Goal: Task Accomplishment & Management: Manage account settings

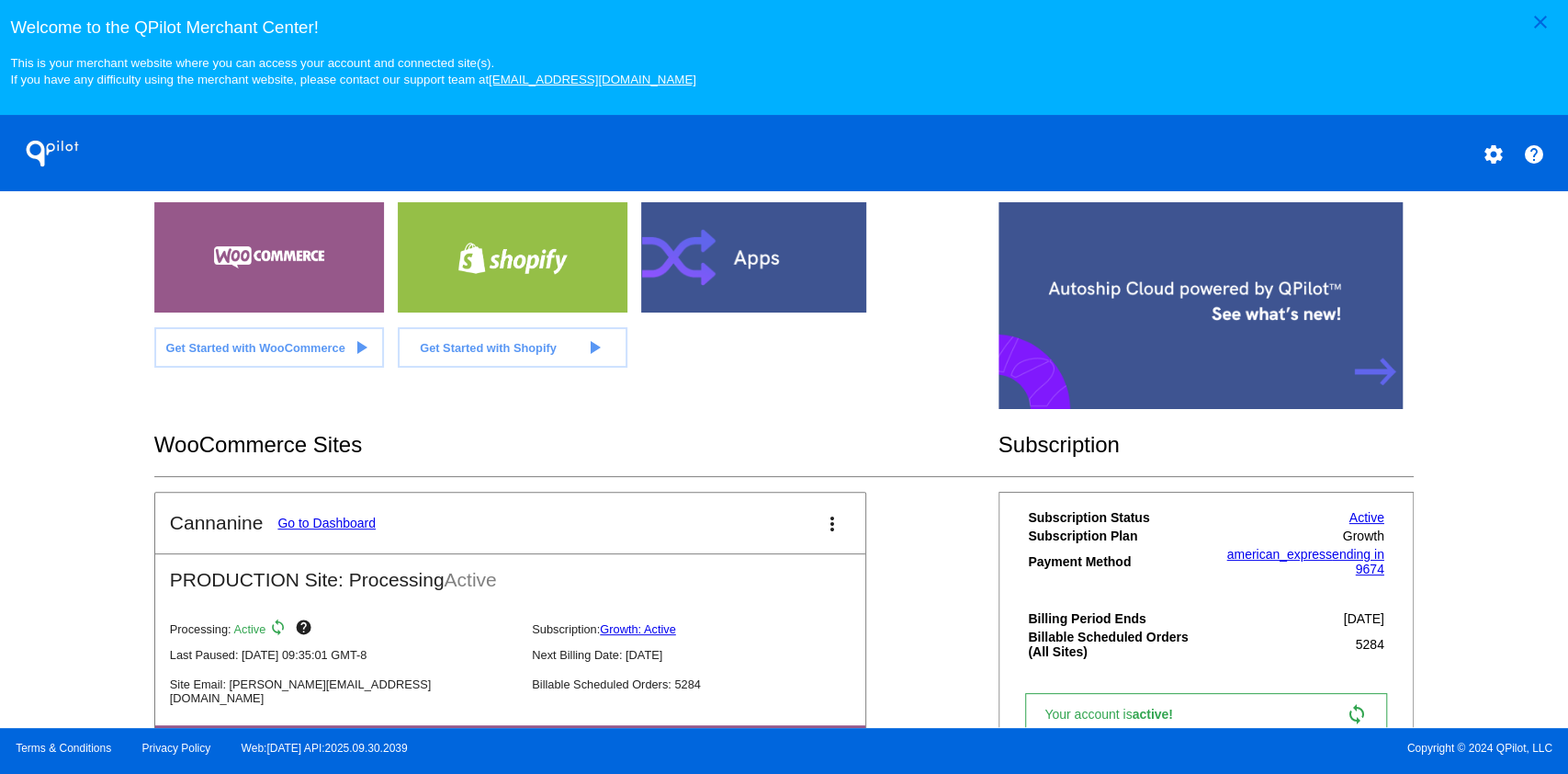
scroll to position [463, 0]
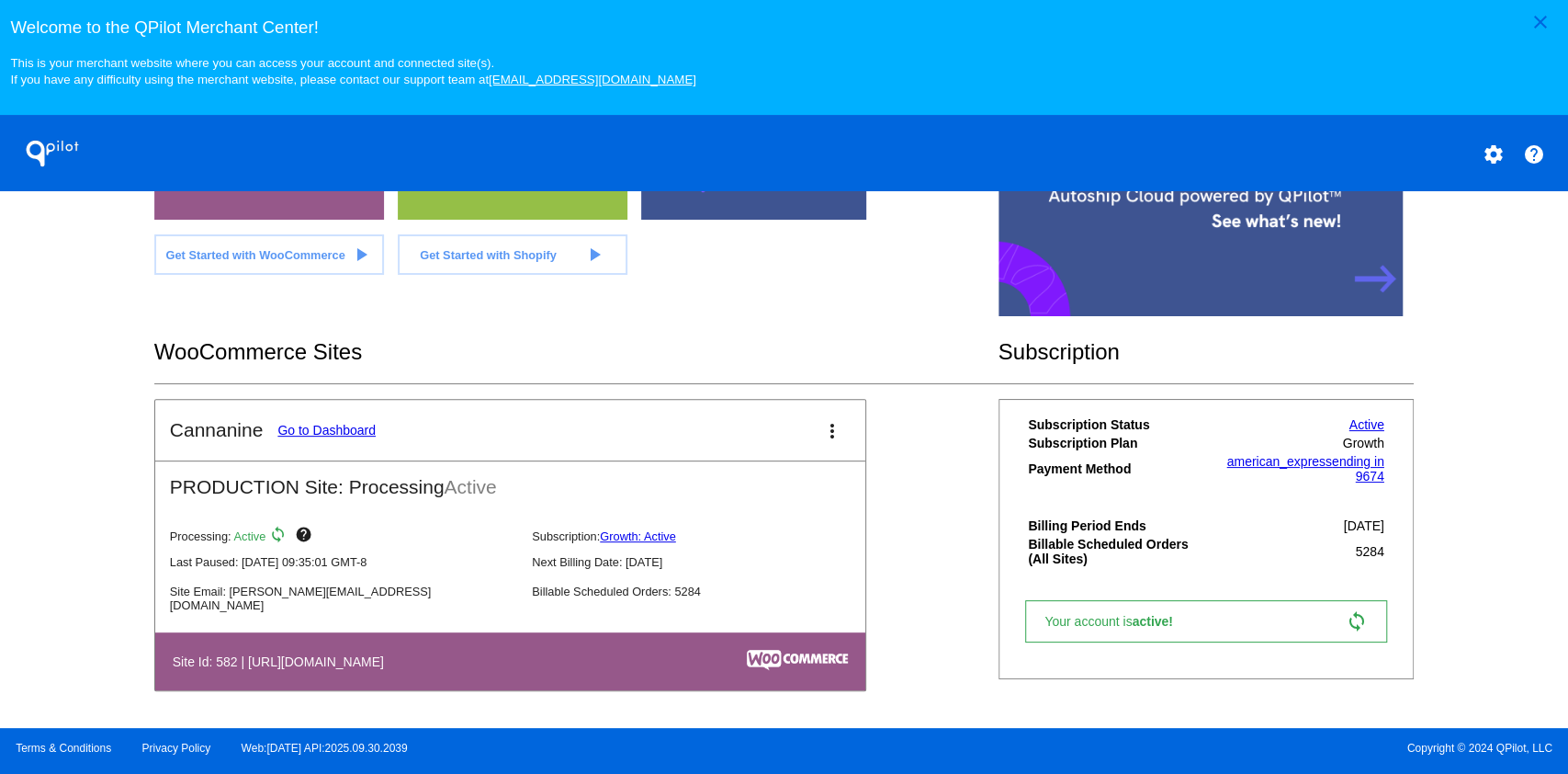
click at [353, 430] on link "Go to Dashboard" at bounding box center [326, 430] width 98 height 15
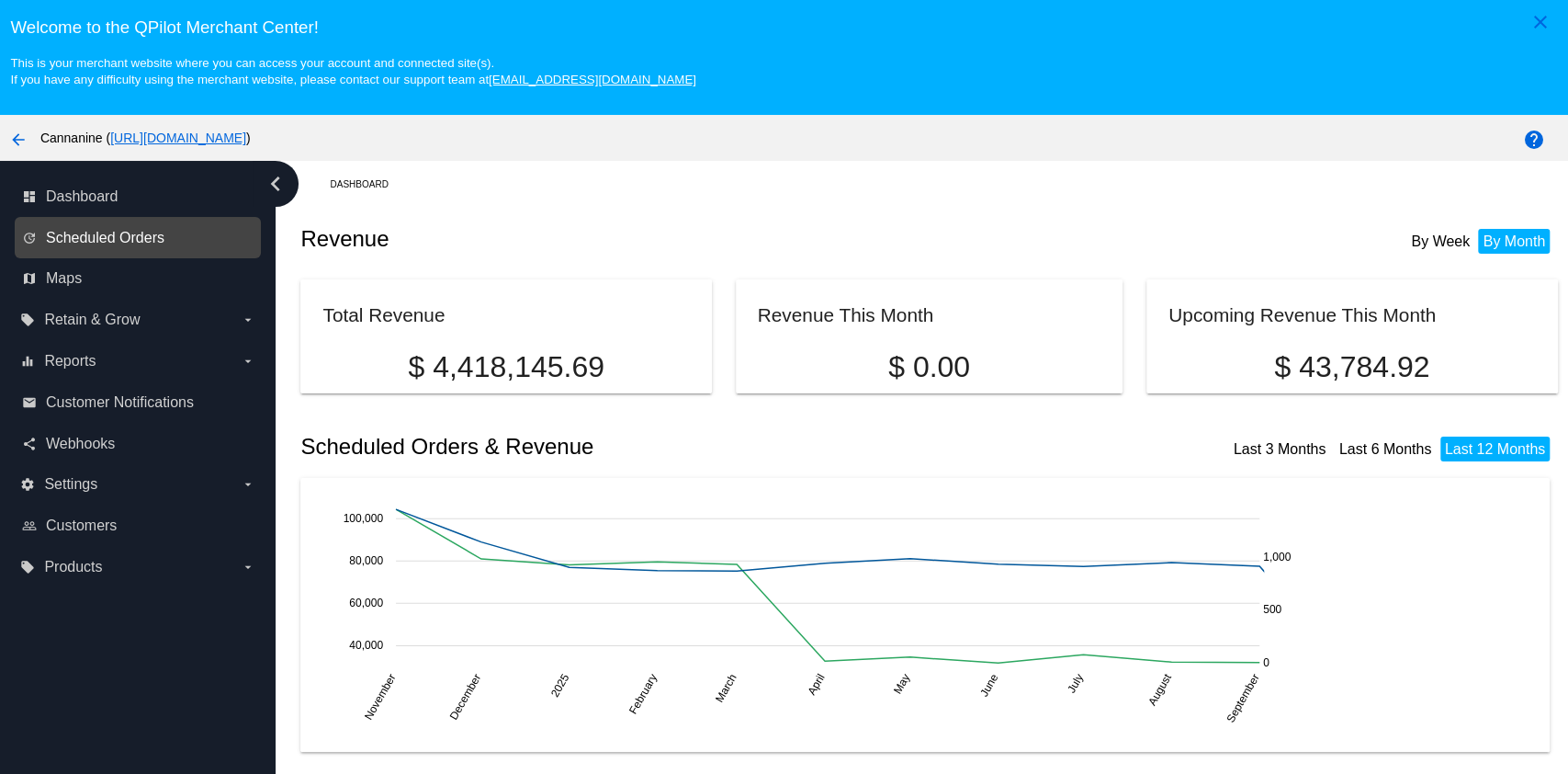
click at [144, 231] on span "Scheduled Orders" at bounding box center [104, 238] width 118 height 17
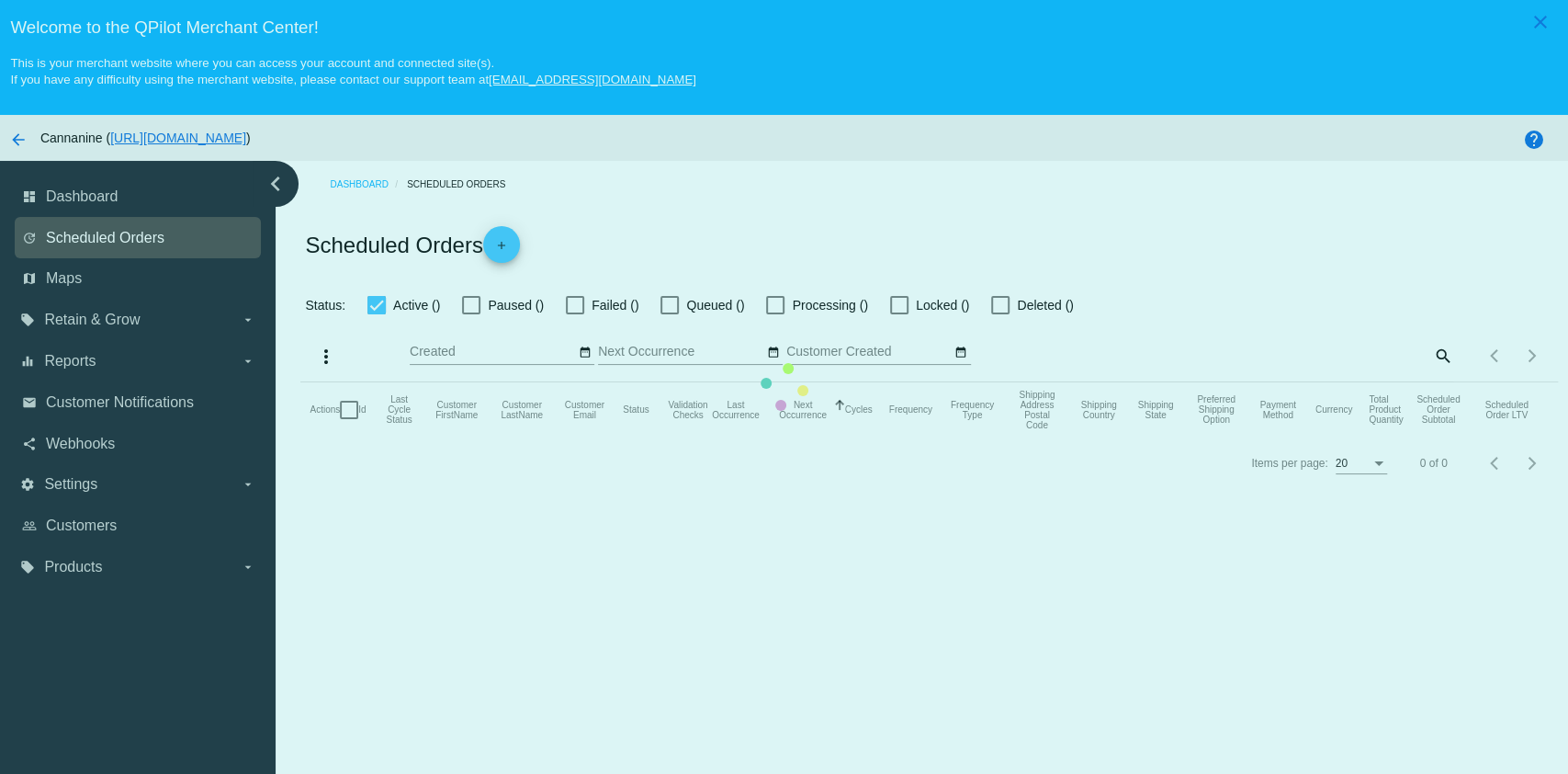
checkbox input "true"
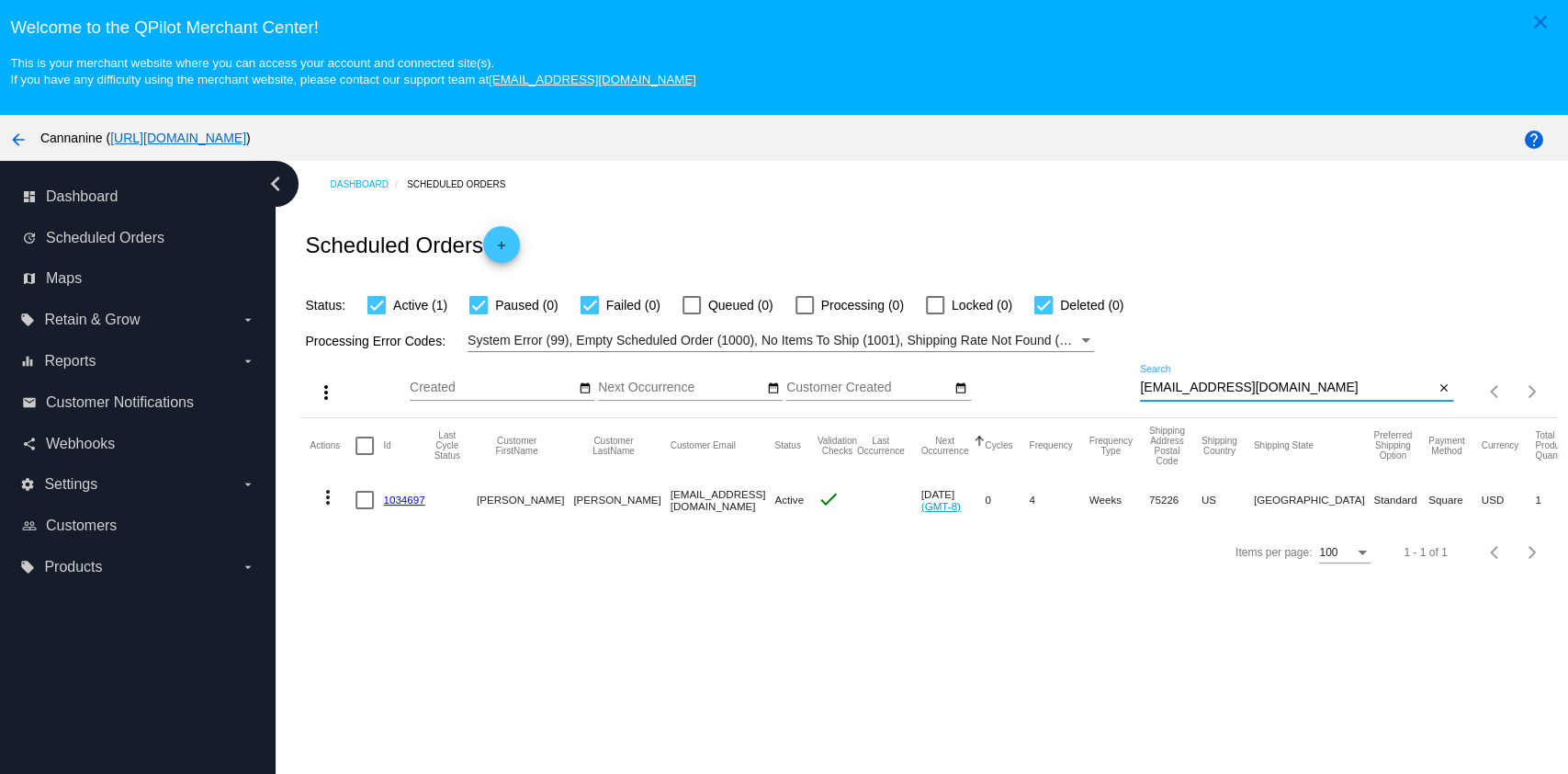
click at [1293, 386] on input "61vazquez65@gmail.com" at bounding box center [1286, 388] width 294 height 15
click at [323, 502] on mat-icon "more_vert" at bounding box center [328, 497] width 22 height 22
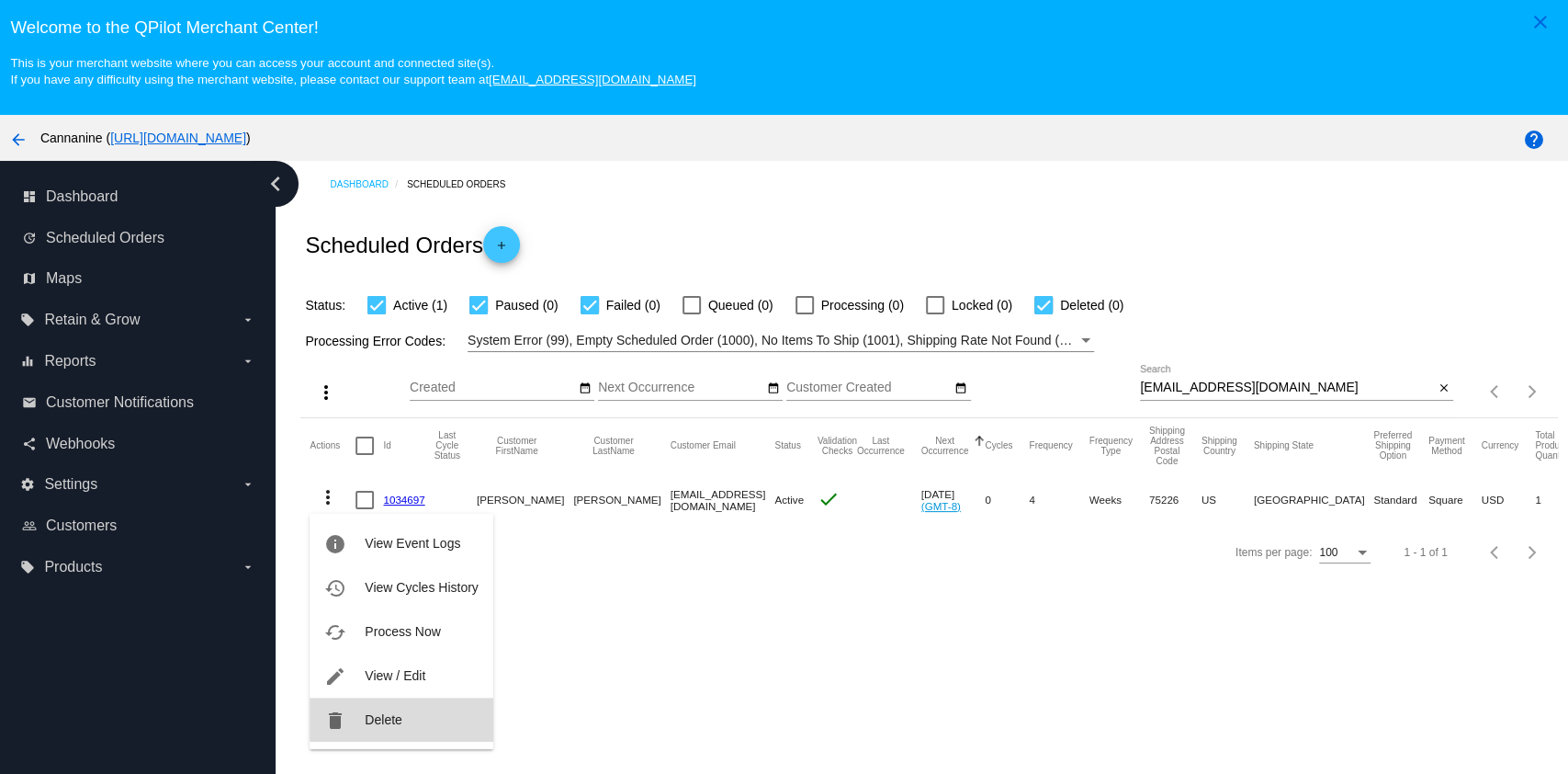
click at [418, 711] on button "delete Delete" at bounding box center [401, 719] width 183 height 44
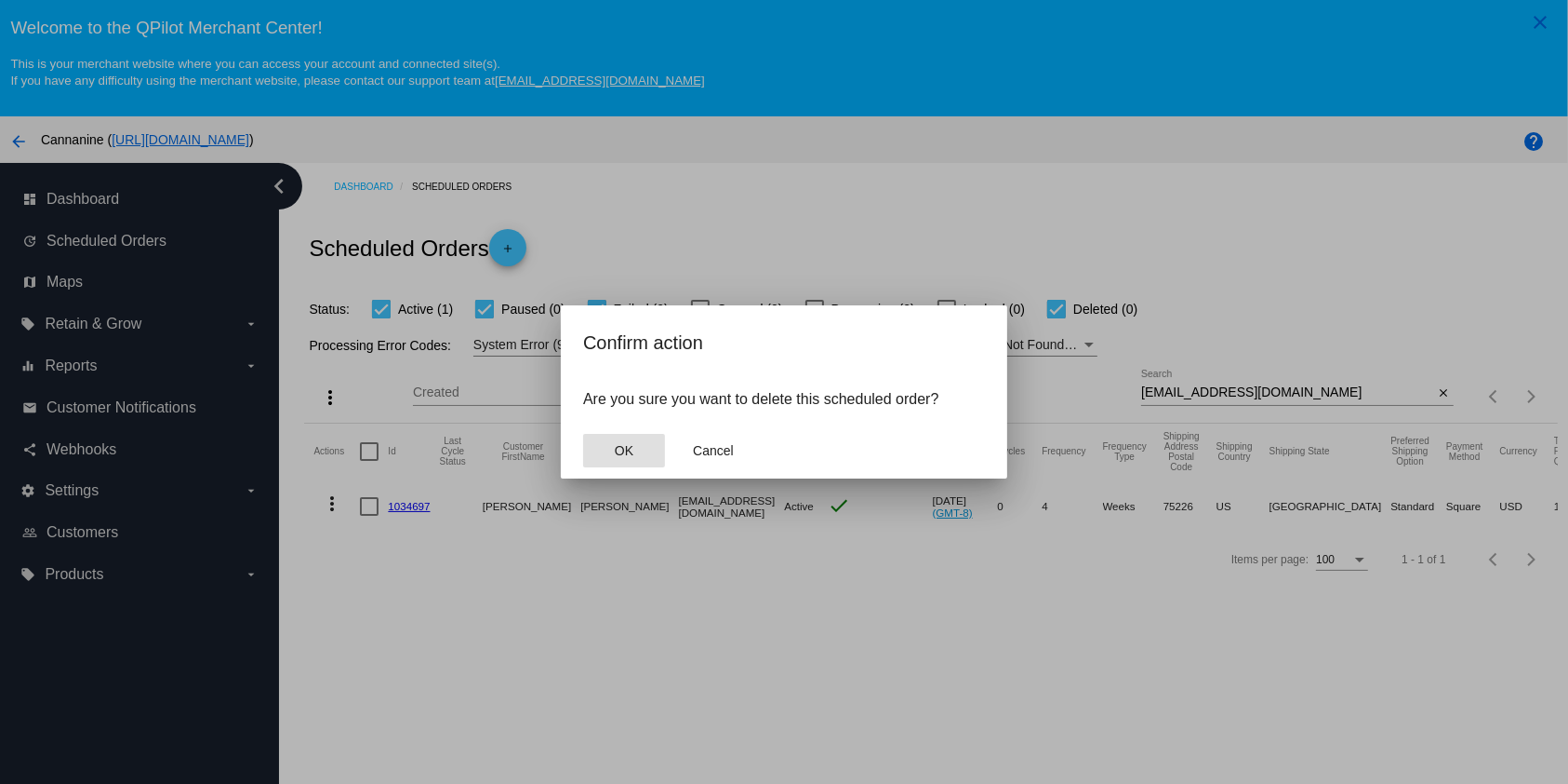
click at [641, 451] on button "OK" at bounding box center [624, 450] width 82 height 33
